Goal: Complete application form

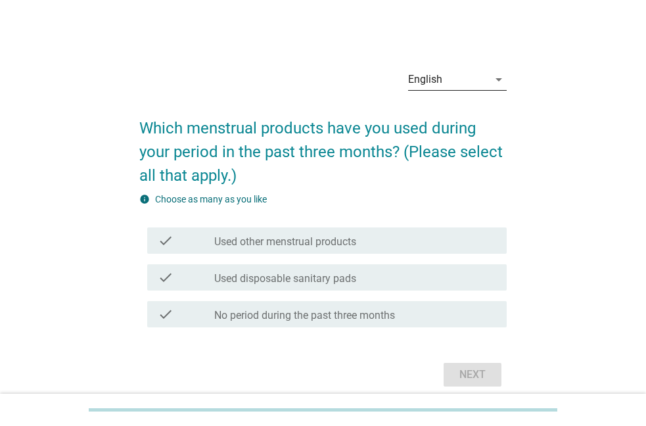
click at [466, 74] on div "English" at bounding box center [448, 79] width 80 height 21
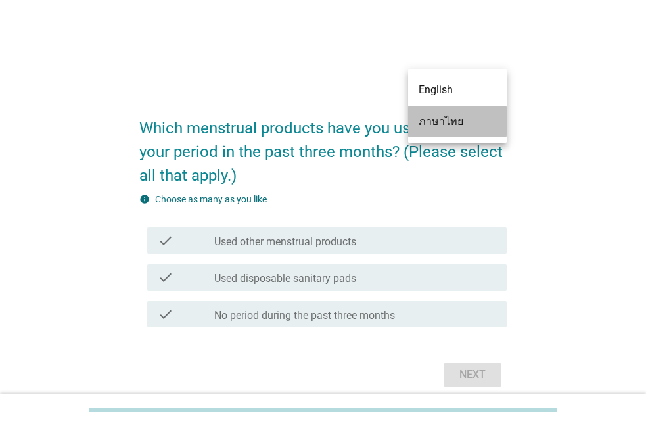
click at [432, 116] on div "ภาษาไทย" at bounding box center [457, 122] width 78 height 16
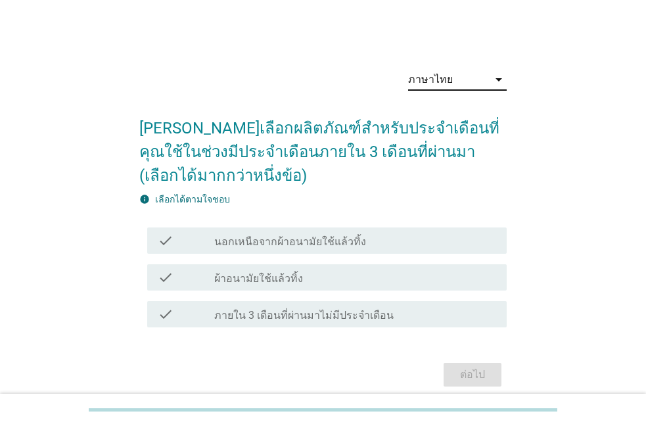
click at [269, 236] on label "นอกเหนือจากผ้าอนามัยใช้แล้วทิ้ง" at bounding box center [290, 241] width 152 height 13
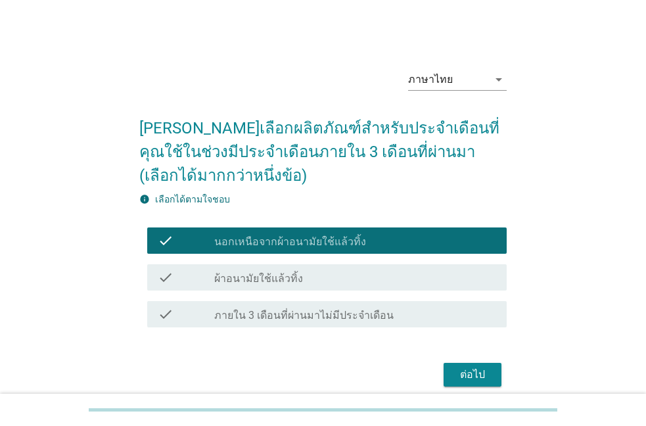
click at [248, 272] on label "ผ้าอนามัยใช้แล้วทิ้ง" at bounding box center [258, 278] width 89 height 13
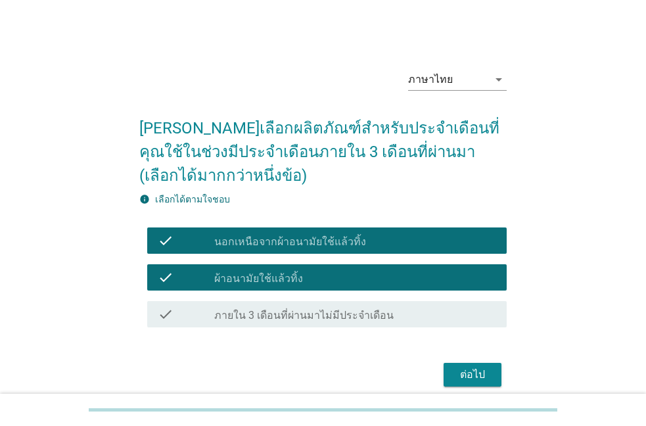
click at [252, 275] on label "ผ้าอนามัยใช้แล้วทิ้ง" at bounding box center [258, 278] width 89 height 13
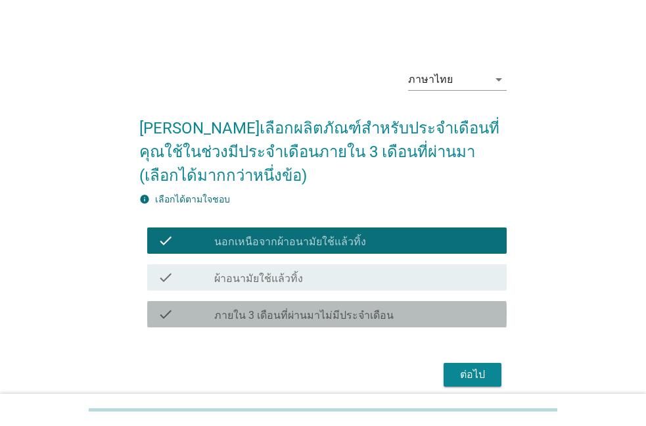
click at [252, 317] on label "ภายใน 3 เดือนที่ผ่านมาไม่มีประจำเดือน" at bounding box center [303, 315] width 179 height 13
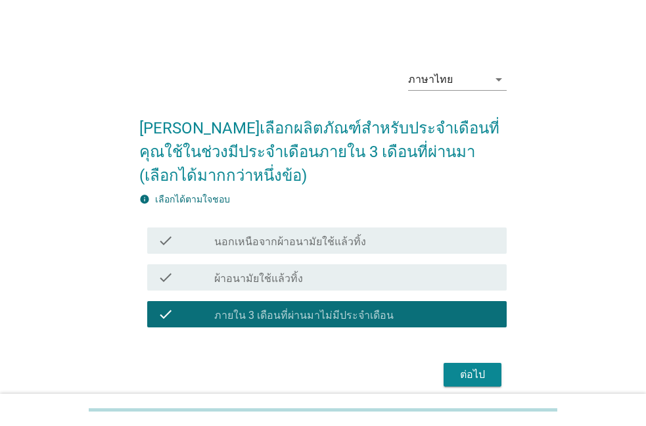
click at [244, 288] on div "check check_box_outline_blank ผ้าอนามัยใช้แล้วทิ้ง" at bounding box center [326, 277] width 359 height 26
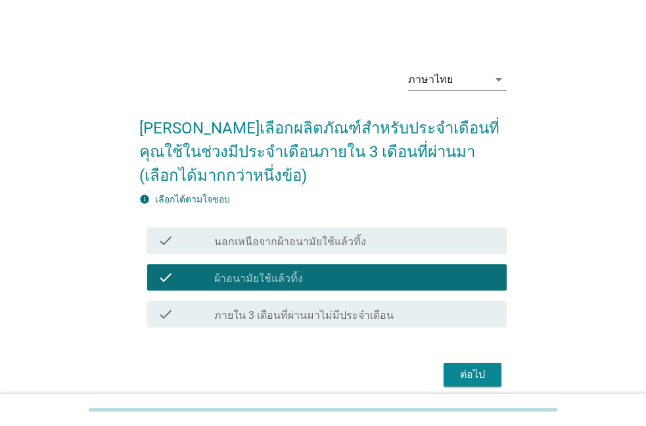
click at [489, 376] on div "ต่อไป" at bounding box center [472, 374] width 37 height 16
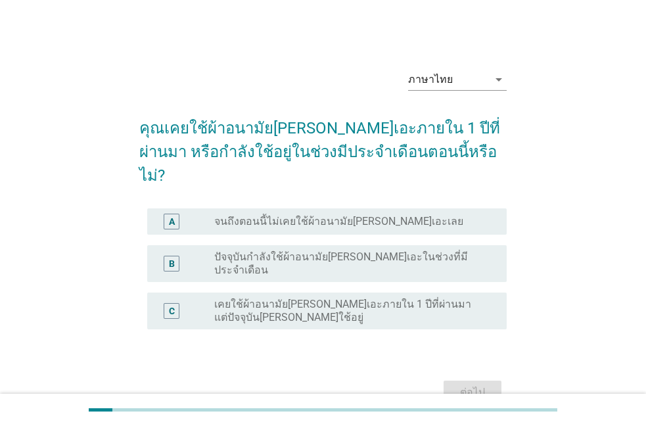
click at [237, 215] on label "จนถึงตอนนี้ไม่เคยใช้ผ้าอนามัย[PERSON_NAME]เอะเลย" at bounding box center [338, 221] width 249 height 13
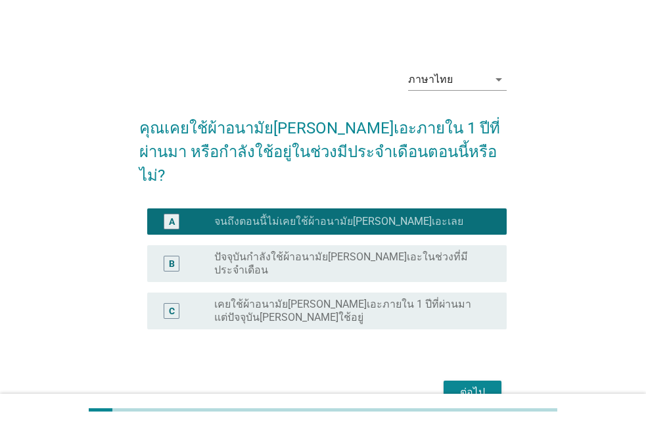
click at [458, 384] on div "ต่อไป" at bounding box center [472, 392] width 37 height 16
